Goal: Transaction & Acquisition: Purchase product/service

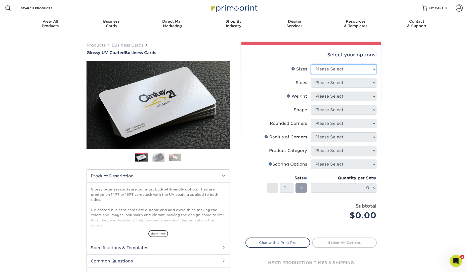
click at [338, 71] on select "Please Select 1.5" x 3.5" - Mini 1.75" x 3.5" - Mini 2" x 2" - Square 2" x 3" -…" at bounding box center [343, 69] width 65 height 10
select select "2.50x2.50"
click at [311, 64] on select "Please Select 1.5" x 3.5" - Mini 1.75" x 3.5" - Mini 2" x 2" - Square 2" x 3" -…" at bounding box center [343, 69] width 65 height 10
click at [350, 81] on select "Please Select Print Both Sides Print Front Only" at bounding box center [343, 83] width 65 height 10
select select "13abbda7-1d64-4f25-8bb2-c179b224825d"
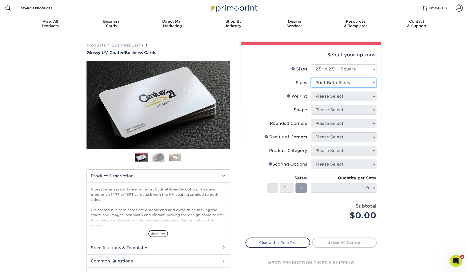
click at [311, 78] on select "Please Select Print Both Sides Print Front Only" at bounding box center [343, 83] width 65 height 10
click at [356, 98] on select "Please Select 14PT 16PT" at bounding box center [343, 97] width 65 height 10
select select "16PT"
click at [311, 92] on select "Please Select 14PT 16PT" at bounding box center [343, 97] width 65 height 10
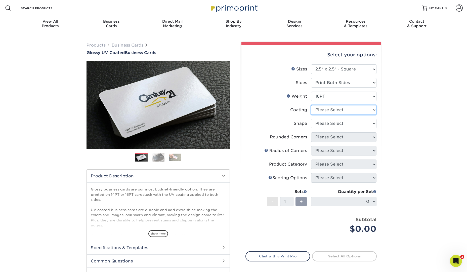
click at [350, 109] on select at bounding box center [343, 110] width 65 height 10
select select "1e8116af-acfc-44b1-83dc-8181aa338834"
click at [311, 105] on select at bounding box center [343, 110] width 65 height 10
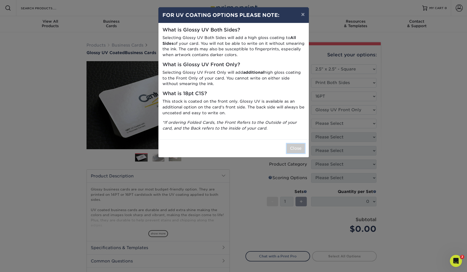
click at [293, 148] on button "Close" at bounding box center [296, 149] width 18 height 10
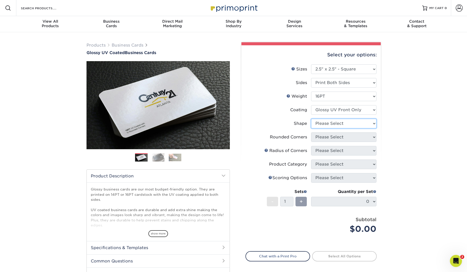
click at [330, 124] on select "Please Select Standard" at bounding box center [343, 124] width 65 height 10
select select "standard"
click at [311, 119] on select "Please Select Standard" at bounding box center [343, 124] width 65 height 10
click at [339, 137] on select "Please Select Yes - Round 2 Corners Yes - Round 4 Corners No" at bounding box center [343, 137] width 65 height 10
click at [311, 132] on select "Please Select Yes - Round 2 Corners Yes - Round 4 Corners No" at bounding box center [343, 137] width 65 height 10
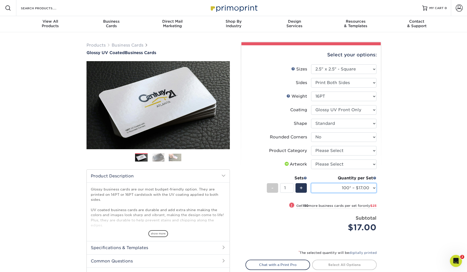
click at [372, 186] on select "100* – $17.00 250* – $42.00 500 – $84.00 1000 – $104.00 2500 – $208.00 5000 – $…" at bounding box center [343, 188] width 65 height 10
click at [351, 187] on select "100* – $17.00 250* – $42.00 500 – $84.00 1000 – $104.00 2500 – $208.00 5000 – $…" at bounding box center [343, 188] width 65 height 10
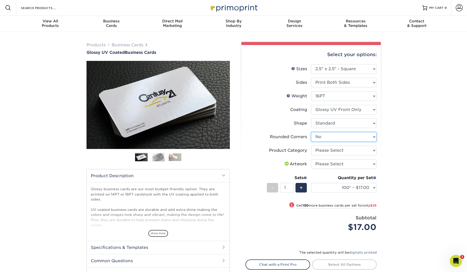
click at [367, 135] on select "Please Select Yes - Round 2 Corners Yes - Round 4 Corners No" at bounding box center [343, 137] width 65 height 10
select select "76a3b848-63b4-4449-aad1-d9e81d5a60f5"
click at [311, 132] on select "Please Select Yes - Round 2 Corners Yes - Round 4 Corners No" at bounding box center [343, 137] width 65 height 10
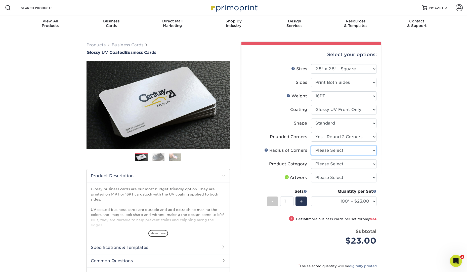
click at [372, 149] on select "Please Select Rounded 1/8" Rounded 1/4"" at bounding box center [343, 151] width 65 height 10
select select "589680c7-ee9a-431b-9d12-d7aeb1386a97"
click at [311, 146] on select "Please Select Rounded 1/8" Rounded 1/4"" at bounding box center [343, 151] width 65 height 10
click at [391, 162] on div "Products Business Cards Glossy UV Coated Business Cards Previous Next" at bounding box center [233, 182] width 467 height 300
click at [368, 202] on select "100* – $23.00 250* – $57.00 500 – $114.00 1000 – $144.00 2500 – $257.00 5000 – …" at bounding box center [343, 202] width 65 height 10
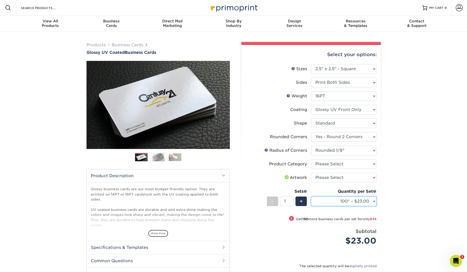
click at [372, 199] on select "100* – $23.00 250* – $57.00 500 – $114.00 1000 – $144.00 2500 – $257.00 5000 – …" at bounding box center [343, 202] width 65 height 10
click at [373, 108] on select at bounding box center [343, 110] width 65 height 10
select select "ae367451-b2b8-45df-a344-0f05b6a12993"
click at [311, 105] on select at bounding box center [343, 110] width 65 height 10
select select "-1"
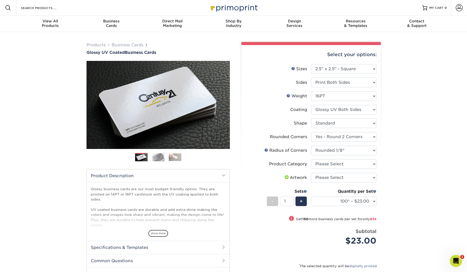
select select "-1"
select select
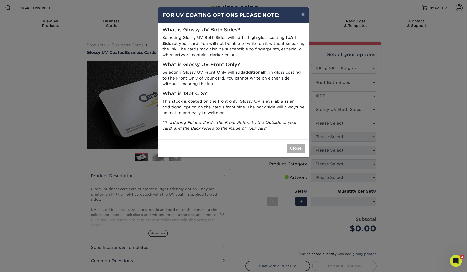
click at [306, 151] on div "Close" at bounding box center [234, 148] width 150 height 18
click at [293, 143] on div "Close" at bounding box center [234, 148] width 150 height 18
click at [298, 148] on button "Close" at bounding box center [296, 149] width 18 height 10
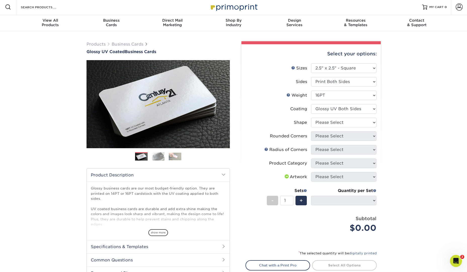
scroll to position [2, 0]
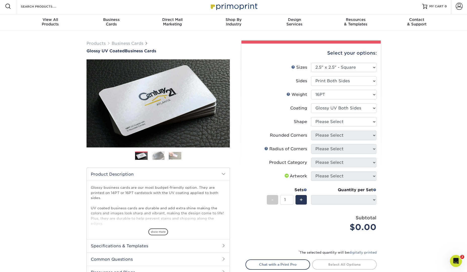
click at [363, 116] on li "Coating" at bounding box center [311, 110] width 131 height 14
click at [361, 121] on select "Please Select Standard" at bounding box center [343, 122] width 65 height 10
select select "standard"
click at [311, 117] on select "Please Select Standard" at bounding box center [343, 122] width 65 height 10
select select
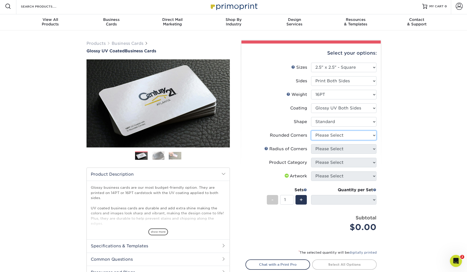
click at [366, 134] on select "Please Select Yes - Round 2 Corners Yes - Round 4 Corners No" at bounding box center [343, 136] width 65 height 10
select select "0"
click at [311, 131] on select "Please Select Yes - Round 2 Corners Yes - Round 4 Corners No" at bounding box center [343, 136] width 65 height 10
select select "-1"
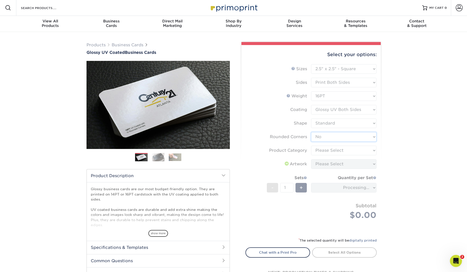
scroll to position [1, 0]
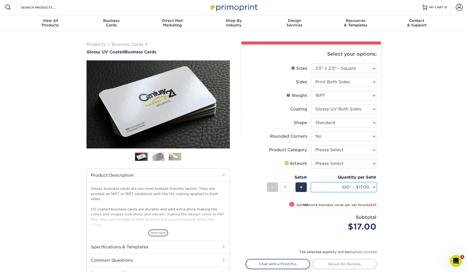
click at [370, 191] on select "100* – $17.00 250* – $42.00 500 – $84.00 1000 – $104.00 2500 – $208.00 5000 – $…" at bounding box center [343, 187] width 65 height 10
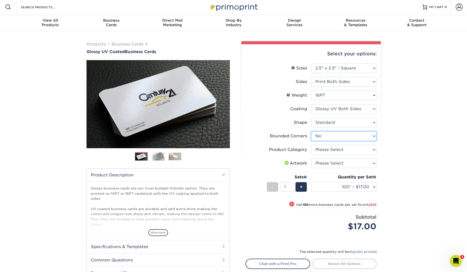
click at [367, 132] on select "Please Select Yes - Round 2 Corners Yes - Round 4 Corners No" at bounding box center [343, 136] width 65 height 10
select select "76a3b848-63b4-4449-aad1-d9e81d5a60f5"
click at [311, 131] on select "Please Select Yes - Round 2 Corners Yes - Round 4 Corners No" at bounding box center [343, 136] width 65 height 10
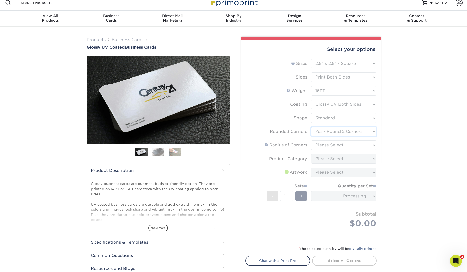
scroll to position [5, 0]
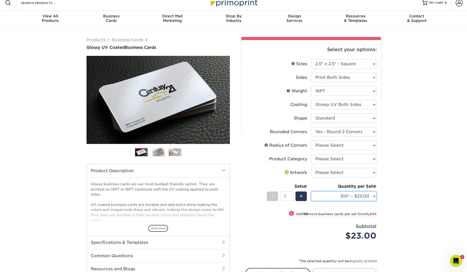
click at [369, 196] on select "100* – $23.00 250* – $57.00 500 – $114.00 1000 – $144.00 2500 – $257.00 5000 – …" at bounding box center [343, 197] width 65 height 10
click at [370, 190] on div "Quantity per Set 100* – $23.00 250* – $57.00 500 – $114.00 1000 – $144.00 2500 …" at bounding box center [343, 194] width 65 height 23
click at [368, 195] on select "100* – $23.00 250* – $57.00 500 – $114.00 1000 – $144.00 2500 – $257.00 5000 – …" at bounding box center [343, 197] width 65 height 10
drag, startPoint x: 364, startPoint y: 190, endPoint x: 364, endPoint y: 195, distance: 5.0
click at [364, 192] on div "Quantity per Set 100* – $23.00 250* – $57.00 500 – $114.00 1000 – $144.00 2500 …" at bounding box center [343, 194] width 65 height 23
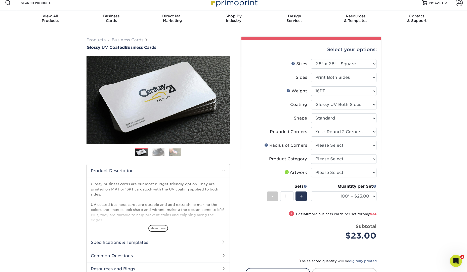
scroll to position [5, 0]
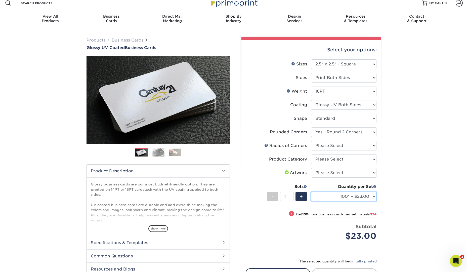
click at [364, 195] on select "100* – $23.00 250* – $57.00 500 – $114.00 1000 – $144.00 2500 – $257.00 5000 – …" at bounding box center [343, 197] width 65 height 10
click at [367, 196] on select "100* – $23.00 250* – $57.00 500 – $114.00 1000 – $144.00 2500 – $257.00 5000 – …" at bounding box center [343, 197] width 65 height 10
click at [375, 195] on select "100* – $23.00 250* – $57.00 500 – $114.00 1000 – $144.00 2500 – $257.00 5000 – …" at bounding box center [343, 197] width 65 height 10
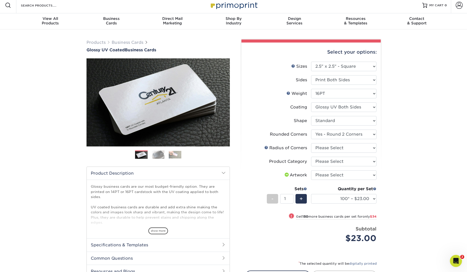
scroll to position [2, 0]
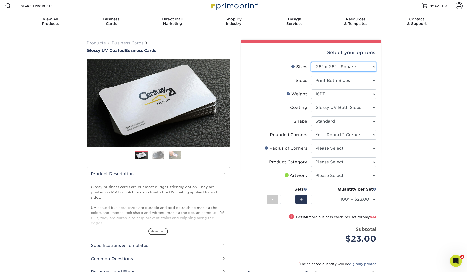
click at [343, 64] on select "Please Select 1.5" x 3.5" - Mini 1.75" x 3.5" - Mini 2" x 2" - Square 2" x 3" -…" at bounding box center [343, 67] width 65 height 10
click at [372, 63] on select "Please Select 1.5" x 3.5" - Mini 1.75" x 3.5" - Mini 2" x 2" - Square 2" x 3" -…" at bounding box center [343, 67] width 65 height 10
select select "2.00x7.00"
click at [311, 62] on select "Please Select 1.5" x 3.5" - Mini 1.75" x 3.5" - Mini 2" x 2" - Square 2" x 3" -…" at bounding box center [343, 67] width 65 height 10
select select "-1"
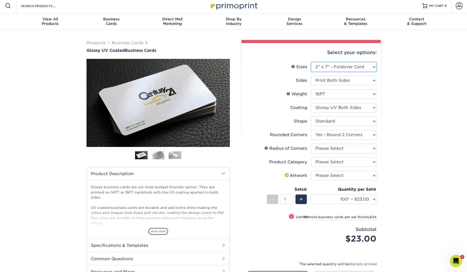
select select "-1"
select select
select select "-1"
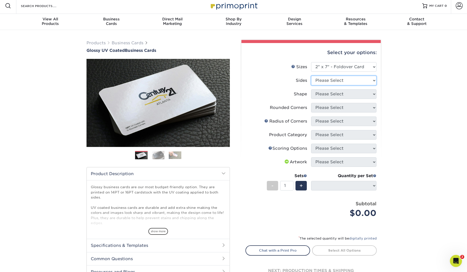
click at [352, 79] on select "Please Select Print Both Sides Print Front Only" at bounding box center [343, 81] width 65 height 10
select select "32d3c223-f82c-492b-b915-ba065a00862f"
click at [311, 76] on select "Please Select Print Both Sides Print Front Only" at bounding box center [343, 81] width 65 height 10
select select
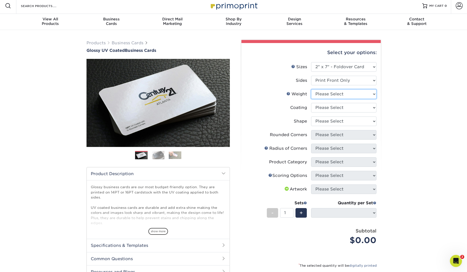
click at [347, 94] on select "Please Select 14PT" at bounding box center [343, 94] width 65 height 10
select select "14PT"
click at [311, 89] on select "Please Select 14PT" at bounding box center [343, 94] width 65 height 10
select select
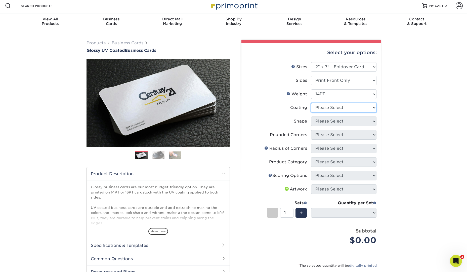
click at [360, 106] on select at bounding box center [343, 108] width 65 height 10
select select "1e8116af-acfc-44b1-83dc-8181aa338834"
click at [311, 103] on select at bounding box center [343, 108] width 65 height 10
select select "-1"
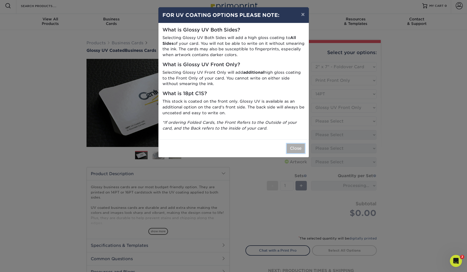
click at [294, 150] on button "Close" at bounding box center [296, 149] width 18 height 10
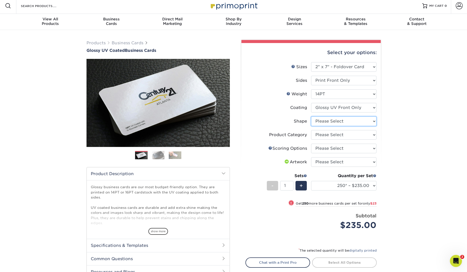
click at [357, 119] on select "Please Select Standard" at bounding box center [343, 122] width 65 height 10
select select "standard"
click at [311, 117] on select "Please Select Standard" at bounding box center [343, 122] width 65 height 10
select select "-1"
click at [372, 184] on select "250* – $235.00 500 – $258.00 1000 – $277.00 2500 – $387.00 5000 – $629.00" at bounding box center [343, 186] width 65 height 10
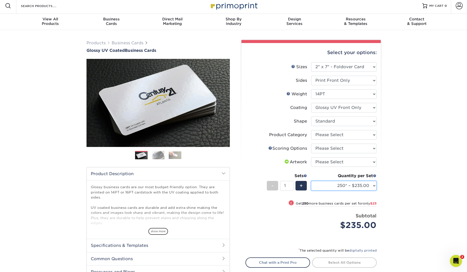
click at [345, 186] on select "250* – $235.00 500 – $258.00 1000 – $277.00 2500 – $387.00 5000 – $629.00" at bounding box center [343, 186] width 65 height 10
click at [425, 119] on div "Products Business Cards Glossy UV Coated Business Cards Previous Next" at bounding box center [233, 173] width 467 height 286
click at [371, 184] on select "250* – $235.00 500 – $258.00 1000 – $277.00 2500 – $387.00 5000 – $629.00" at bounding box center [343, 186] width 65 height 10
click at [373, 80] on select "Please Select Print Both Sides Print Front Only" at bounding box center [343, 81] width 65 height 10
select select "13abbda7-1d64-4f25-8bb2-c179b224825d"
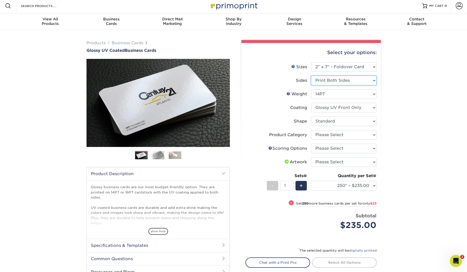
click at [311, 76] on select "Please Select Print Both Sides Print Front Only" at bounding box center [343, 81] width 65 height 10
select select
select select "-1"
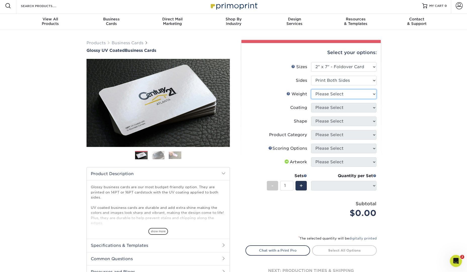
click at [364, 94] on select "Please Select 14PT" at bounding box center [343, 94] width 65 height 10
select select "14PT"
click at [311, 89] on select "Please Select 14PT" at bounding box center [343, 94] width 65 height 10
select select
click at [365, 106] on select at bounding box center [343, 108] width 65 height 10
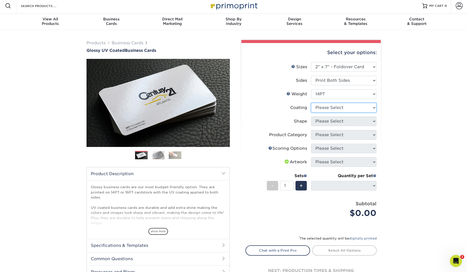
select select "1e8116af-acfc-44b1-83dc-8181aa338834"
click at [311, 103] on select at bounding box center [343, 108] width 65 height 10
select select "-1"
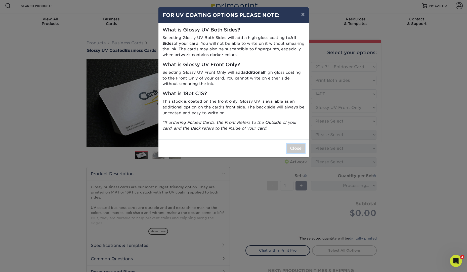
click at [297, 145] on button "Close" at bounding box center [296, 149] width 18 height 10
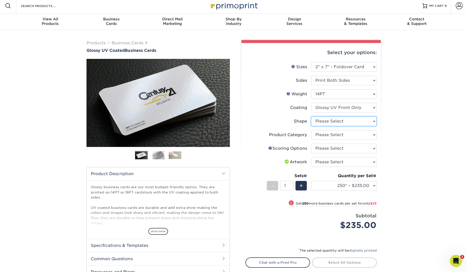
click at [368, 121] on select "Please Select Standard" at bounding box center [343, 122] width 65 height 10
select select "standard"
click at [311, 117] on select "Please Select Standard" at bounding box center [343, 122] width 65 height 10
select select "-1"
click at [372, 186] on select "250* – $235.00 500 – $258.00 1000 – $277.00 2500 – $387.00 5000 – $629.00" at bounding box center [343, 186] width 65 height 10
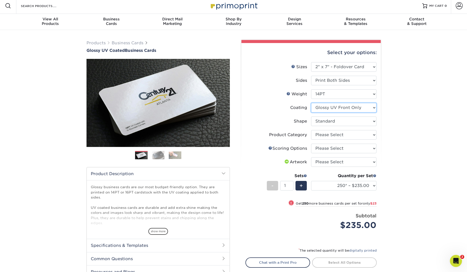
click at [369, 105] on select at bounding box center [343, 108] width 65 height 10
select select "ae367451-b2b8-45df-a344-0f05b6a12993"
click at [311, 103] on select at bounding box center [343, 108] width 65 height 10
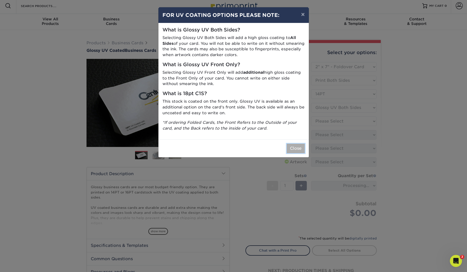
click at [297, 148] on button "Close" at bounding box center [296, 149] width 18 height 10
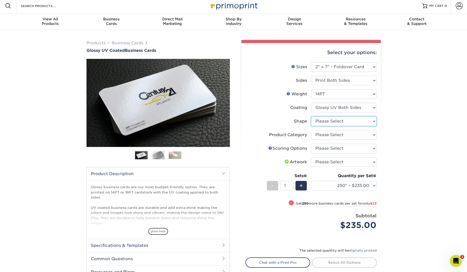
click at [372, 123] on select "Please Select Standard" at bounding box center [343, 122] width 65 height 10
select select "standard"
click at [311, 117] on select "Please Select Standard" at bounding box center [343, 122] width 65 height 10
select select "-1"
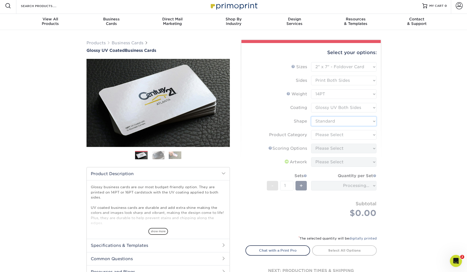
scroll to position [3, 0]
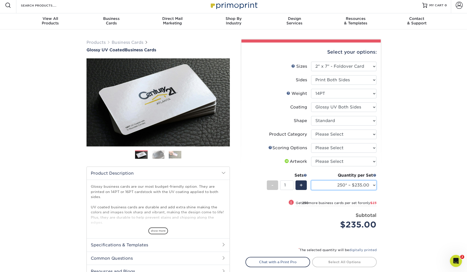
click at [375, 185] on select "250* – $235.00 500 – $258.00 1000 – $277.00 2500 – $387.00 5000 – $629.00" at bounding box center [343, 185] width 65 height 10
